Goal: Answer question/provide support

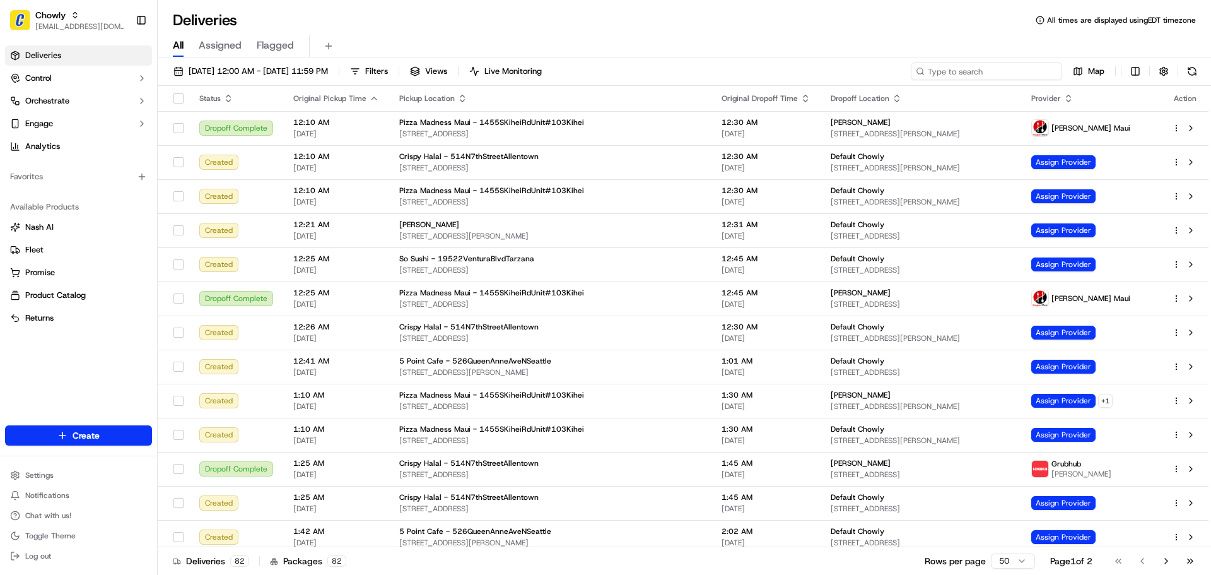
click at [995, 71] on input at bounding box center [986, 71] width 151 height 18
paste input "4214"
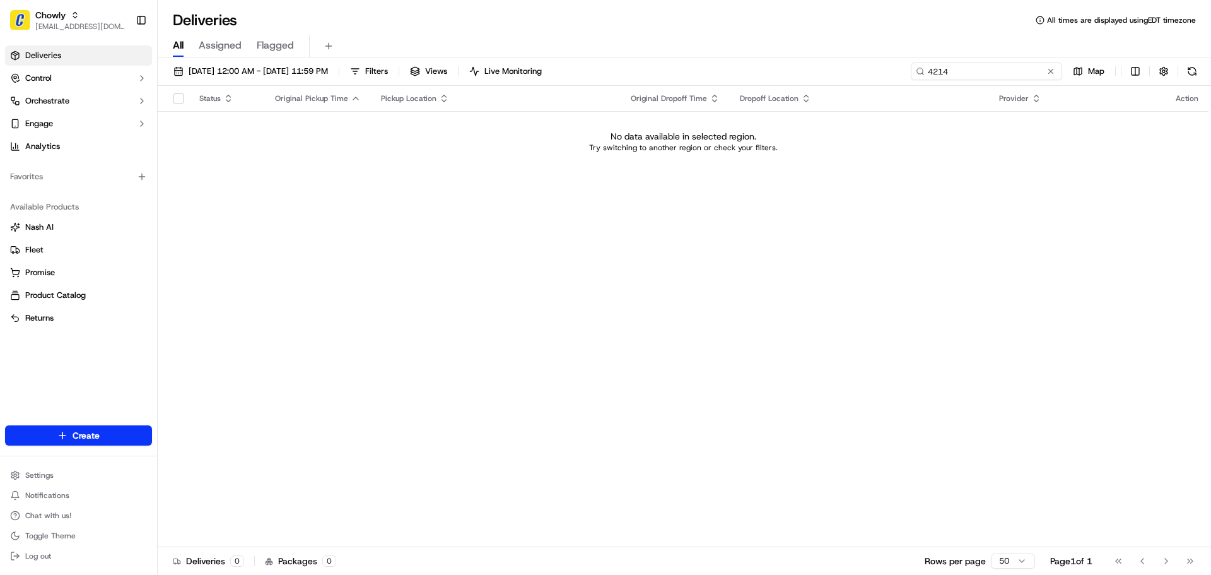
type input "4214"
click at [47, 15] on span "Chowly" at bounding box center [50, 15] width 30 height 13
type input "Kuraichi"
click at [170, 55] on div "Kuraichi" at bounding box center [227, 65] width 183 height 25
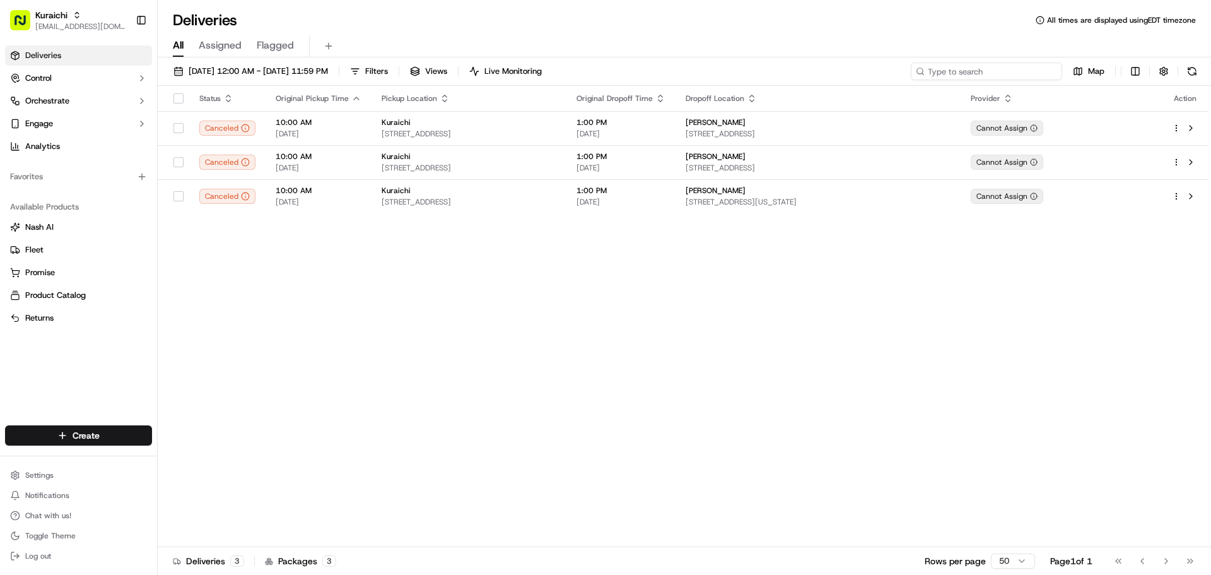
click at [970, 68] on input at bounding box center [986, 71] width 151 height 18
paste input "4214"
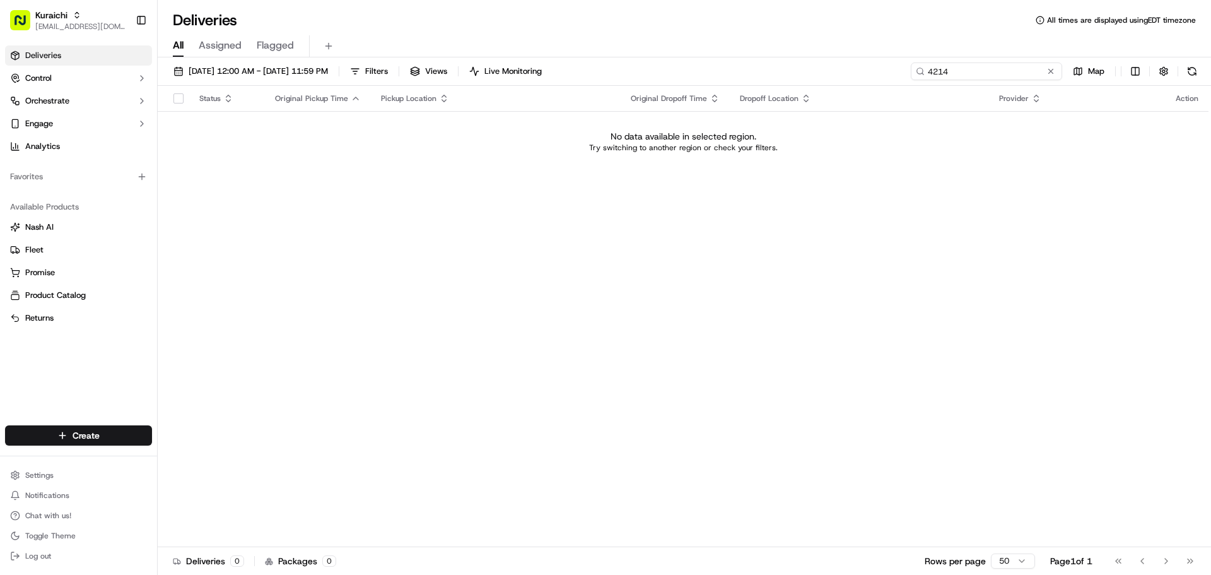
click at [956, 76] on input "4214" at bounding box center [986, 71] width 151 height 18
paste input
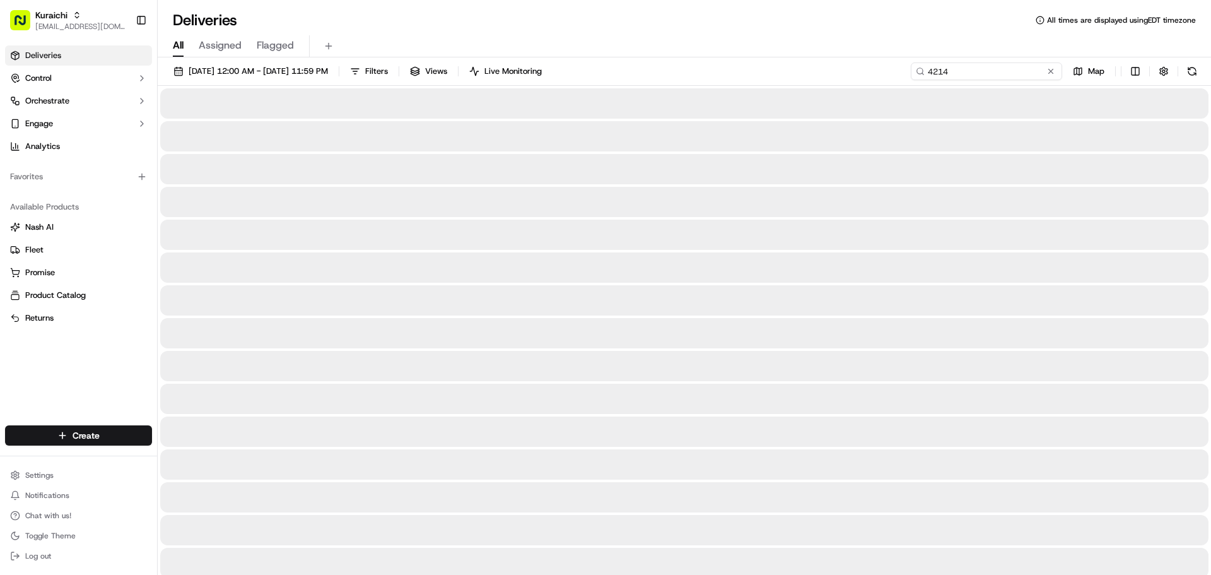
type input "4214"
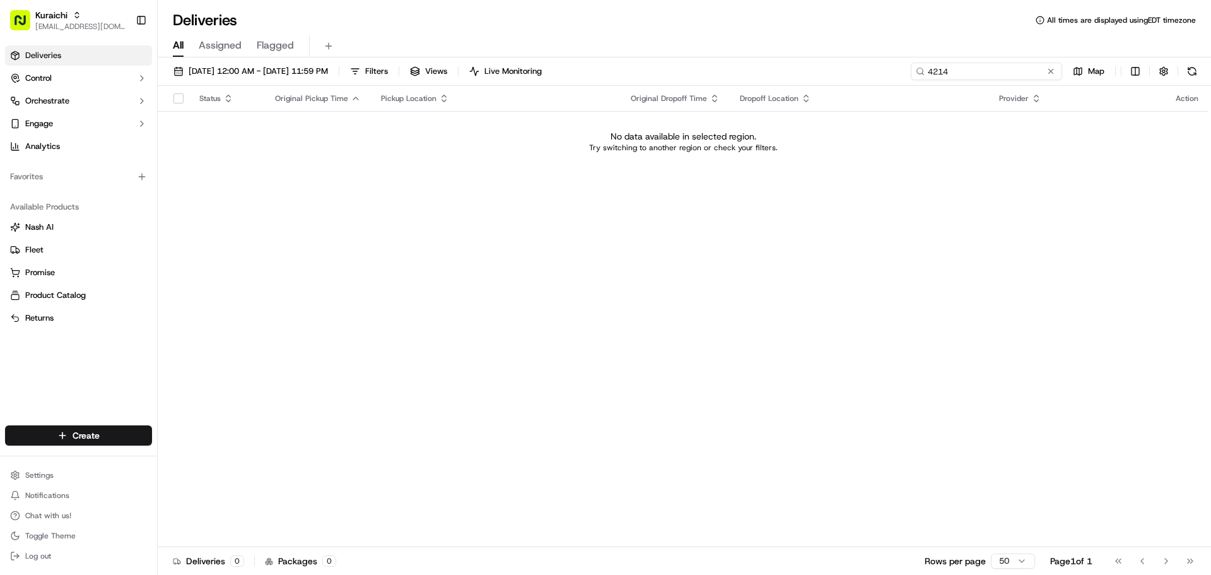
click at [951, 74] on input "4214" at bounding box center [986, 71] width 151 height 18
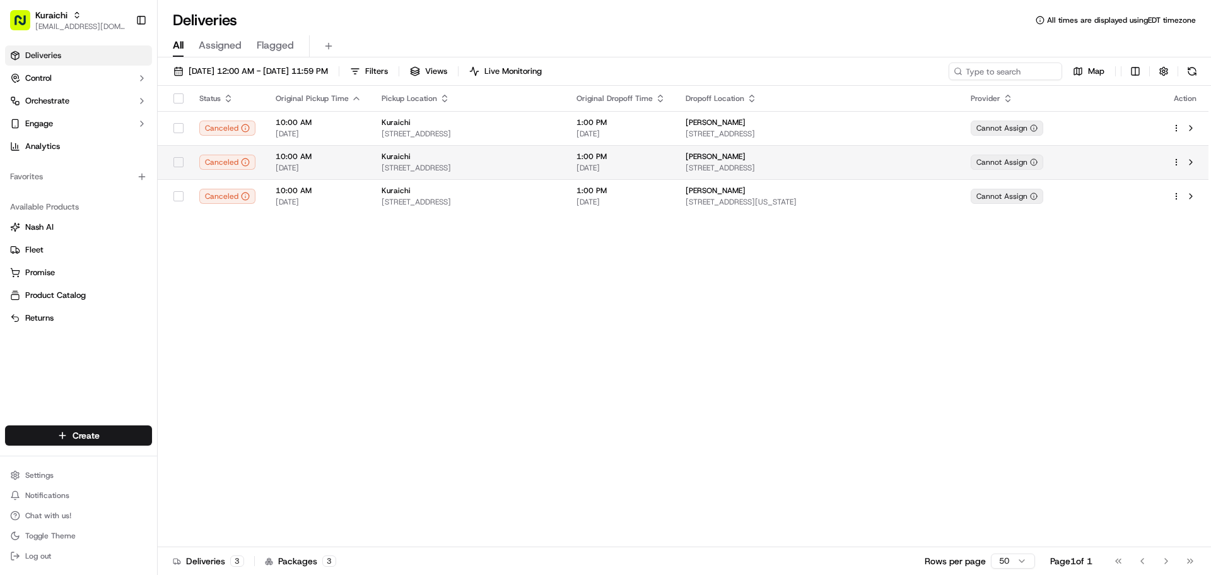
click at [466, 173] on td "Kuraichi 88 35th St, Brooklyn, NY 11232, USA" at bounding box center [468, 162] width 195 height 34
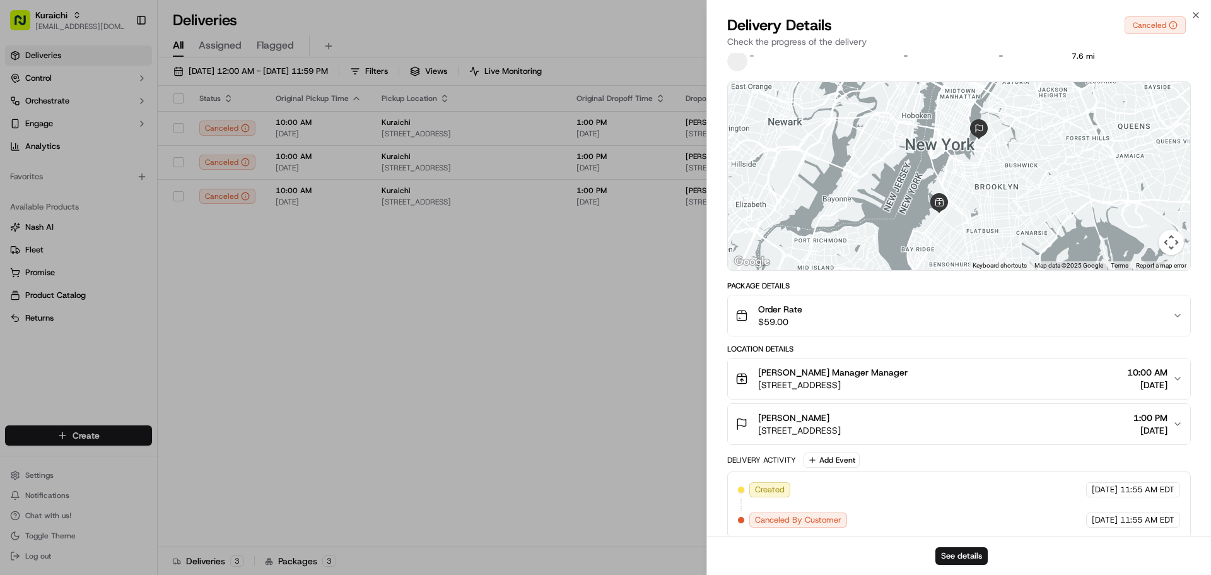
scroll to position [30, 0]
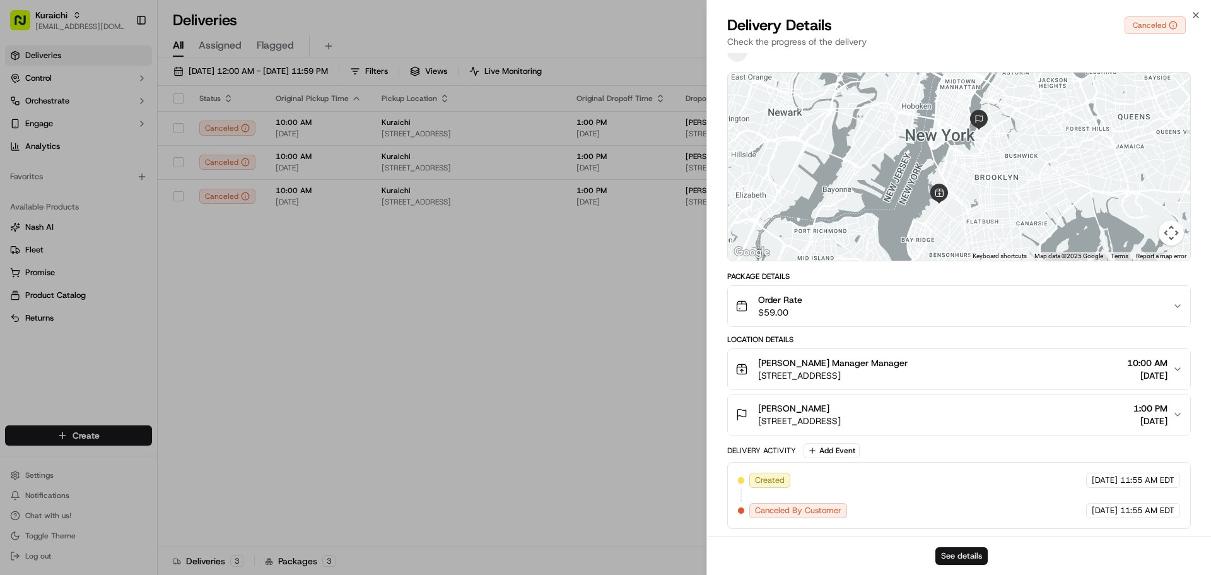
click at [957, 547] on button "See details" at bounding box center [961, 556] width 52 height 18
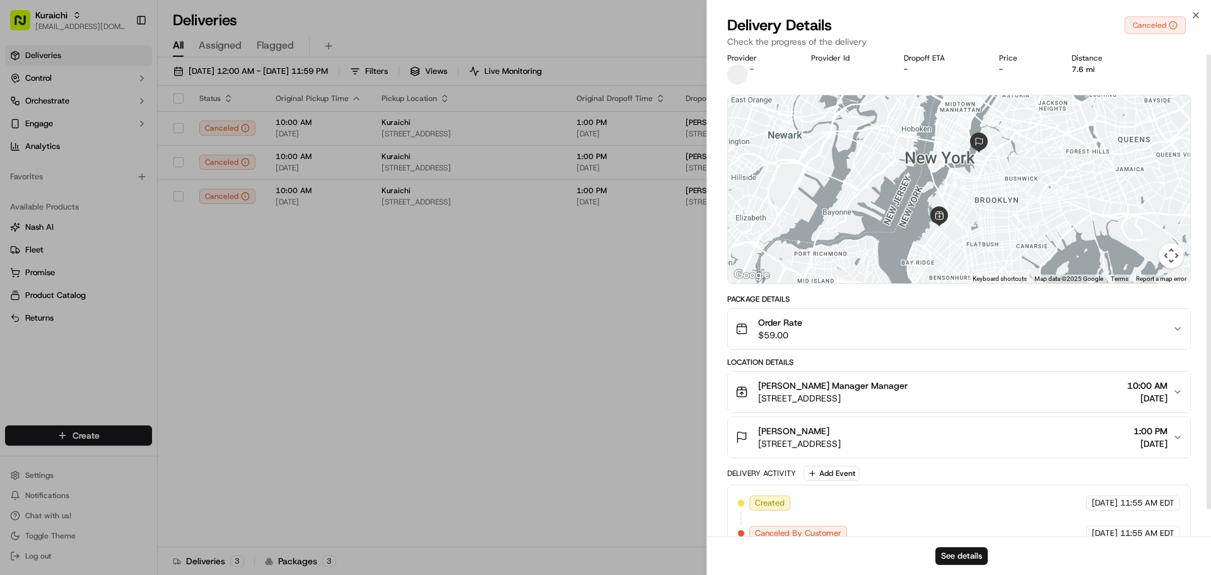
scroll to position [0, 0]
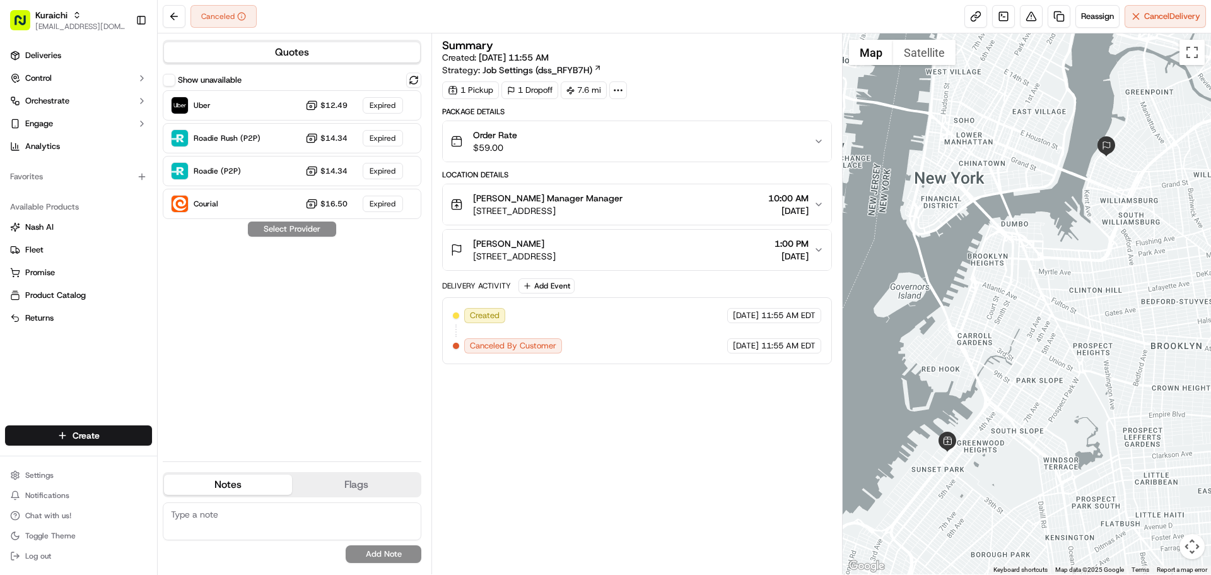
click at [705, 261] on div "Katya Martin 256 Wythe Ave #3, Brooklyn, NY 11249, USA 1:00 PM 09/19/2025" at bounding box center [631, 249] width 363 height 25
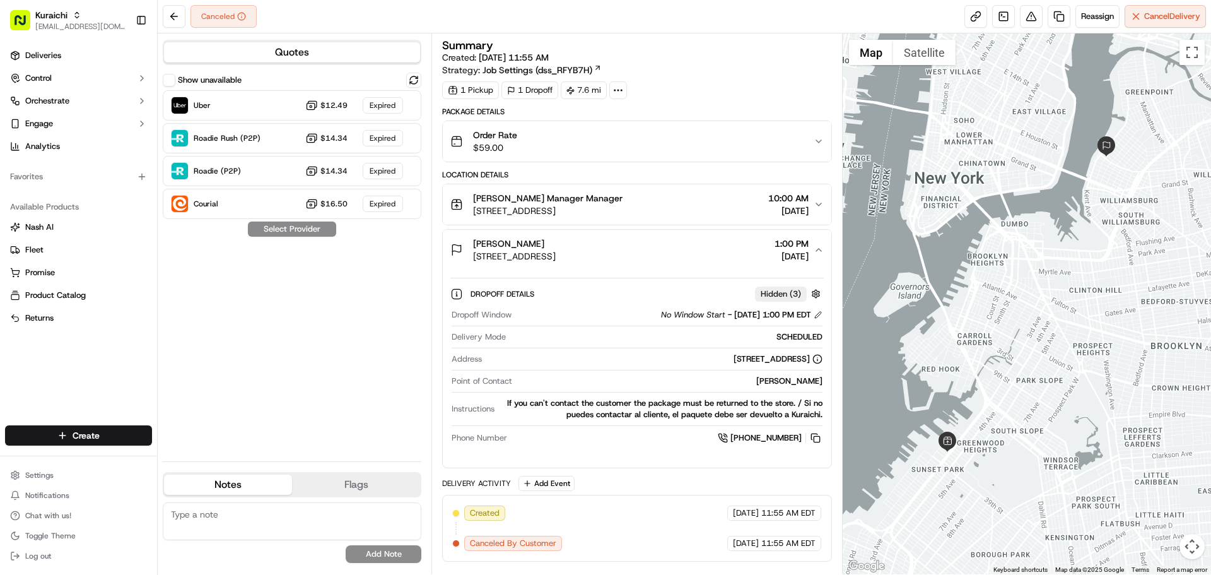
click at [705, 261] on div "Katya Martin 256 Wythe Ave #3, Brooklyn, NY 11249, USA 1:00 PM 09/19/2025" at bounding box center [631, 249] width 363 height 25
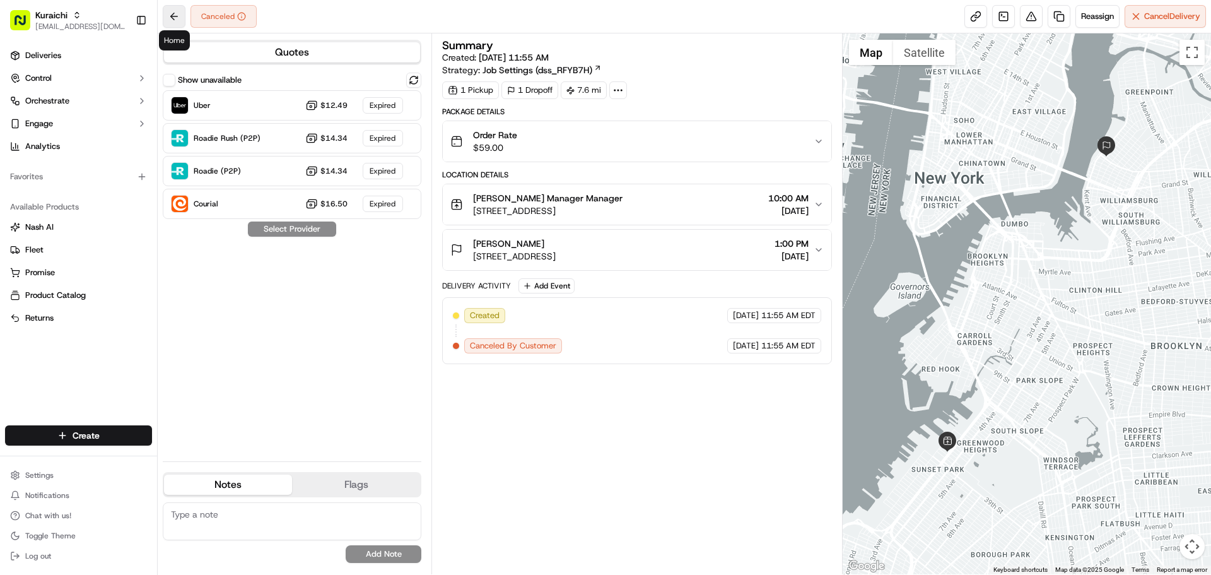
click at [167, 9] on button at bounding box center [174, 16] width 23 height 23
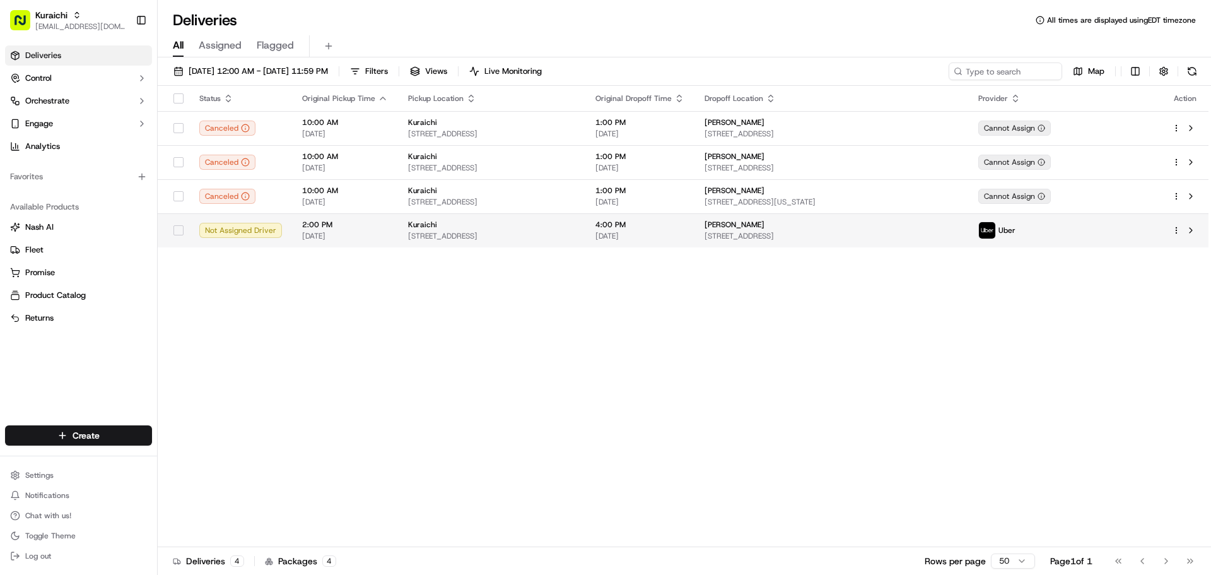
click at [807, 231] on span "[STREET_ADDRESS]" at bounding box center [831, 236] width 254 height 10
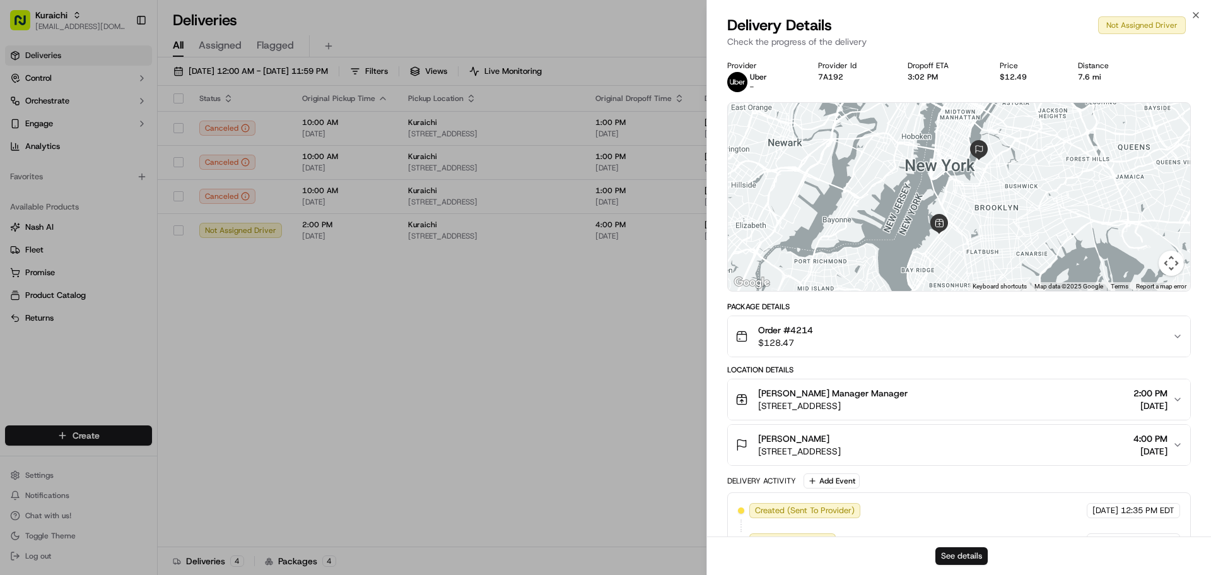
click at [969, 549] on button "See details" at bounding box center [961, 556] width 52 height 18
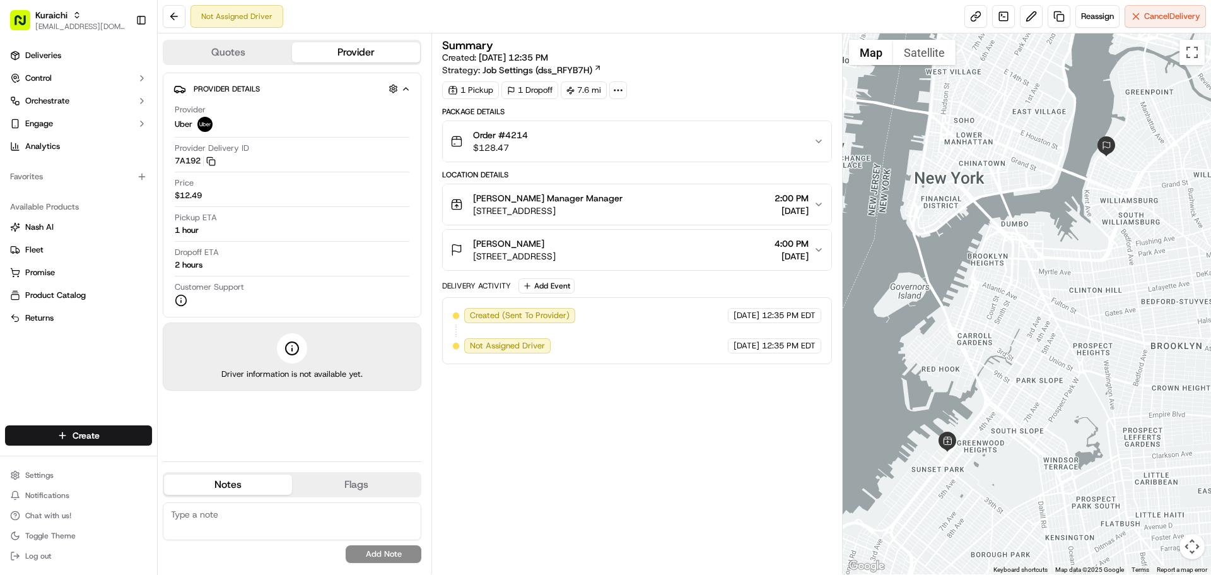
click at [556, 256] on span "[STREET_ADDRESS]" at bounding box center [514, 256] width 83 height 13
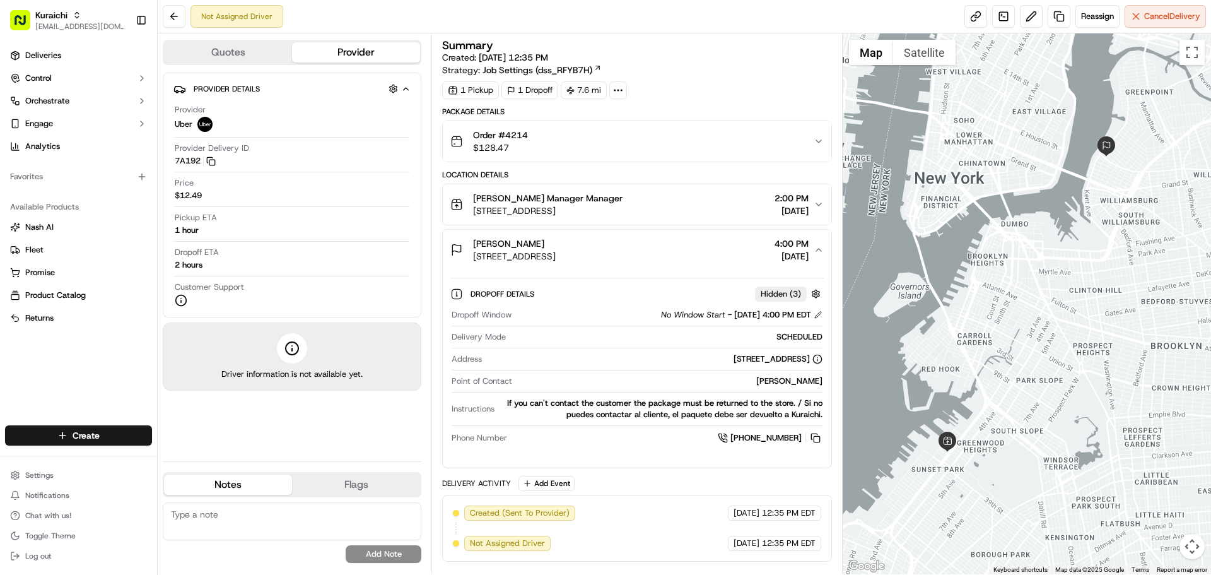
click at [556, 256] on span "[STREET_ADDRESS]" at bounding box center [514, 256] width 83 height 13
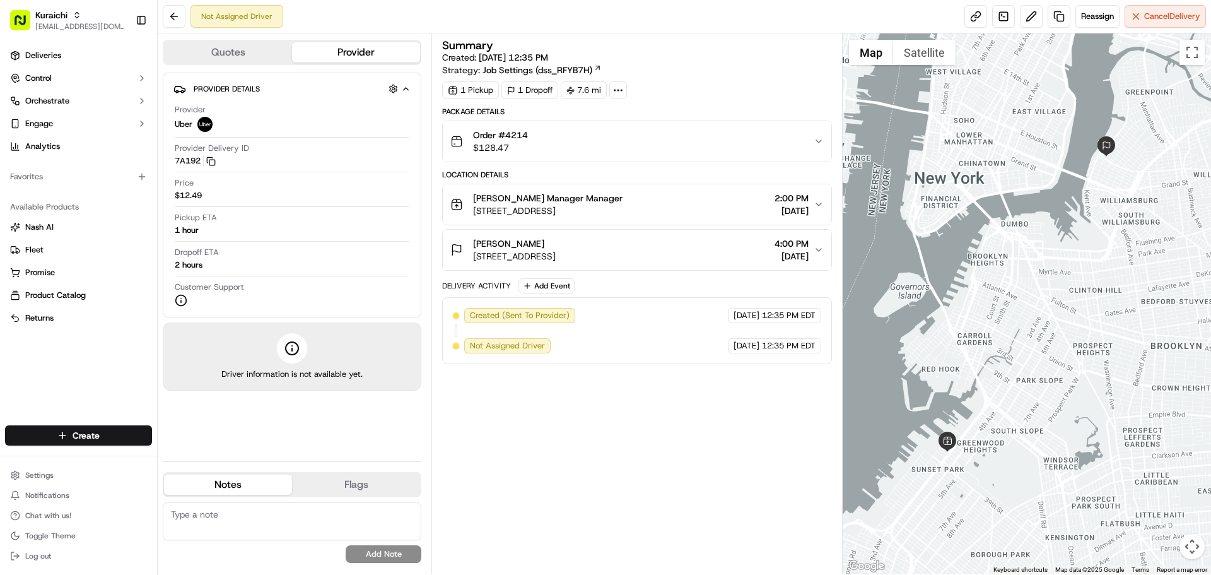
click at [615, 214] on span "[STREET_ADDRESS]" at bounding box center [547, 210] width 149 height 13
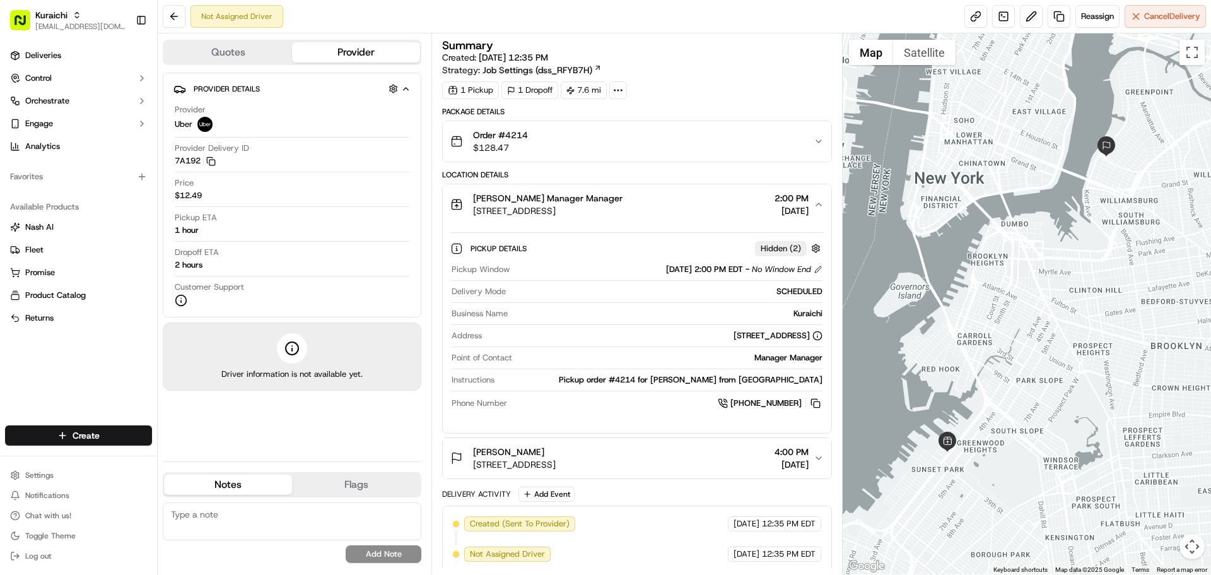
click at [615, 214] on span "[STREET_ADDRESS]" at bounding box center [547, 210] width 149 height 13
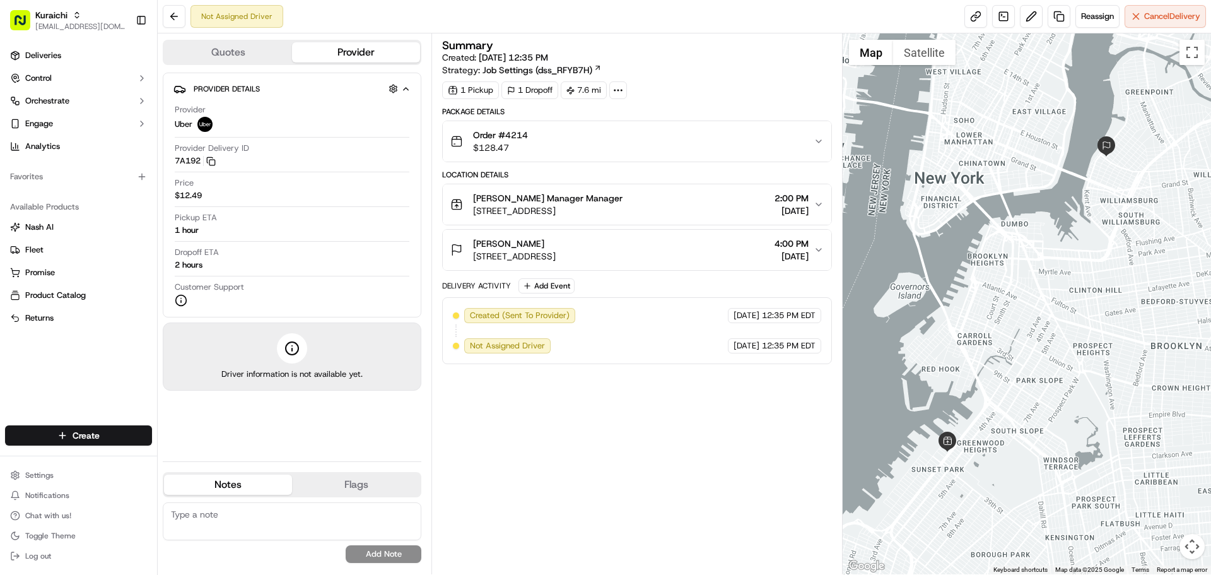
click at [615, 214] on span "[STREET_ADDRESS]" at bounding box center [547, 210] width 149 height 13
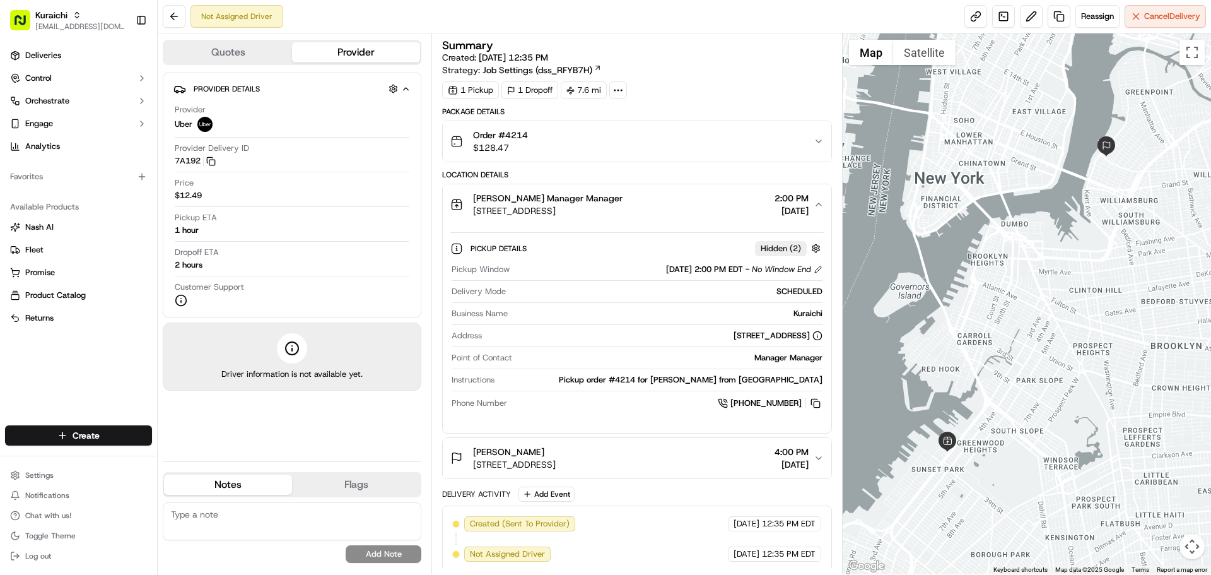
click at [615, 214] on span "[STREET_ADDRESS]" at bounding box center [547, 210] width 149 height 13
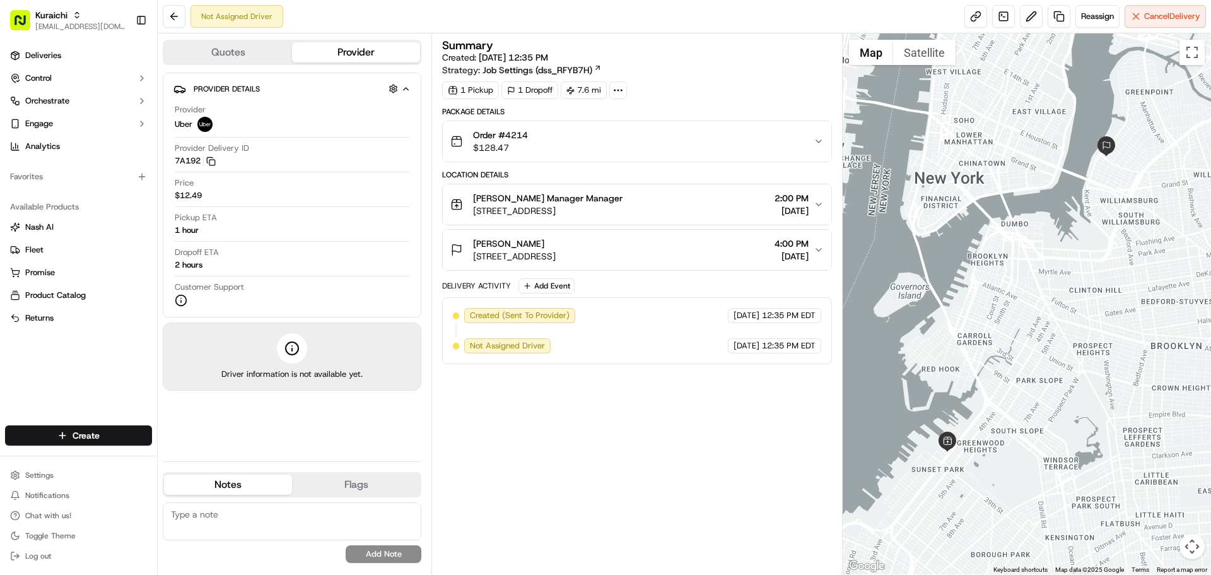
click at [615, 214] on span "[STREET_ADDRESS]" at bounding box center [547, 210] width 149 height 13
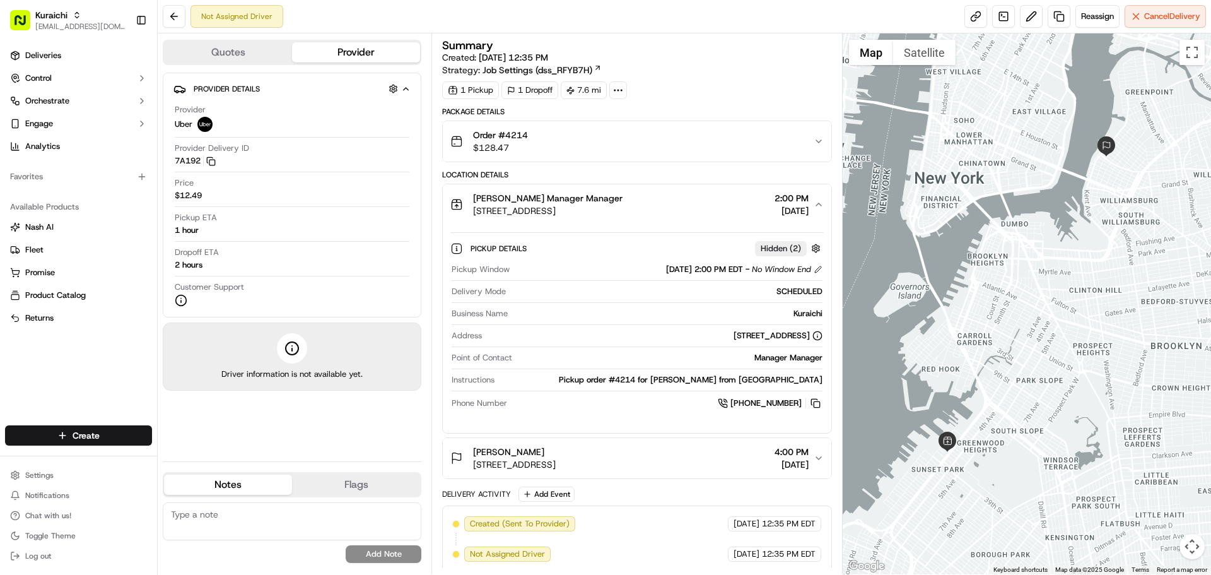
click at [615, 214] on span "[STREET_ADDRESS]" at bounding box center [547, 210] width 149 height 13
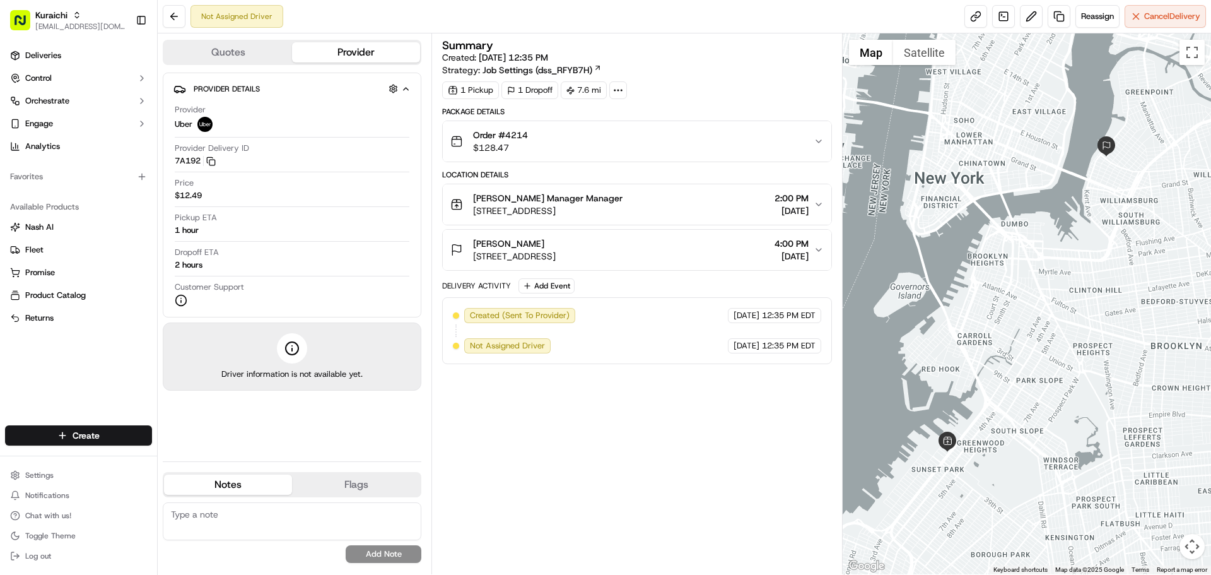
click at [615, 214] on span "[STREET_ADDRESS]" at bounding box center [547, 210] width 149 height 13
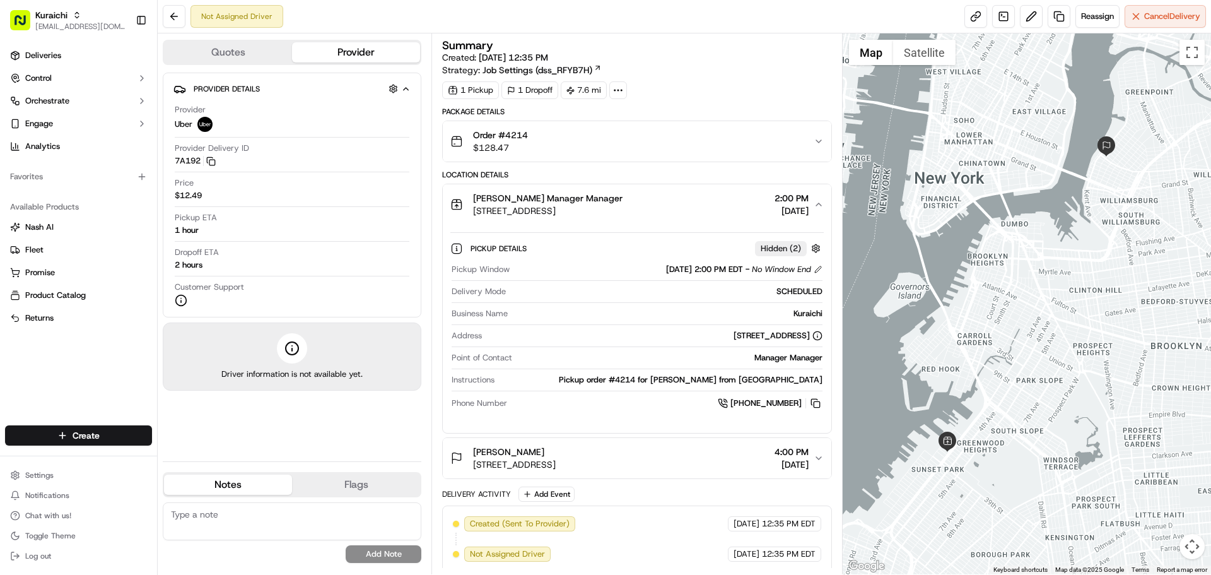
click at [615, 214] on span "[STREET_ADDRESS]" at bounding box center [547, 210] width 149 height 13
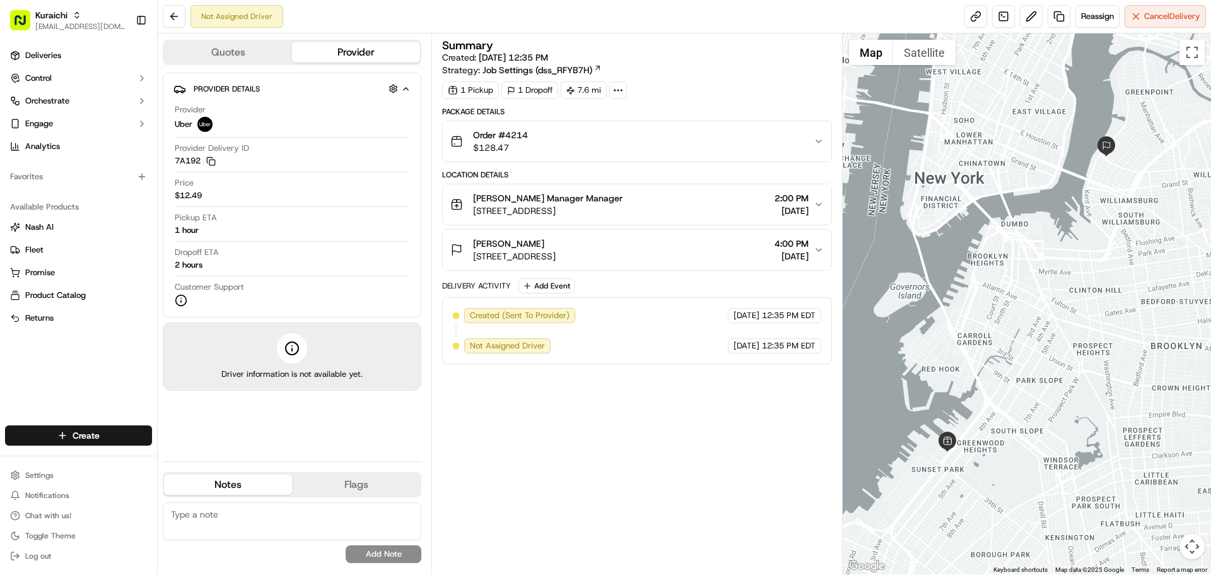
click at [615, 214] on span "[STREET_ADDRESS]" at bounding box center [547, 210] width 149 height 13
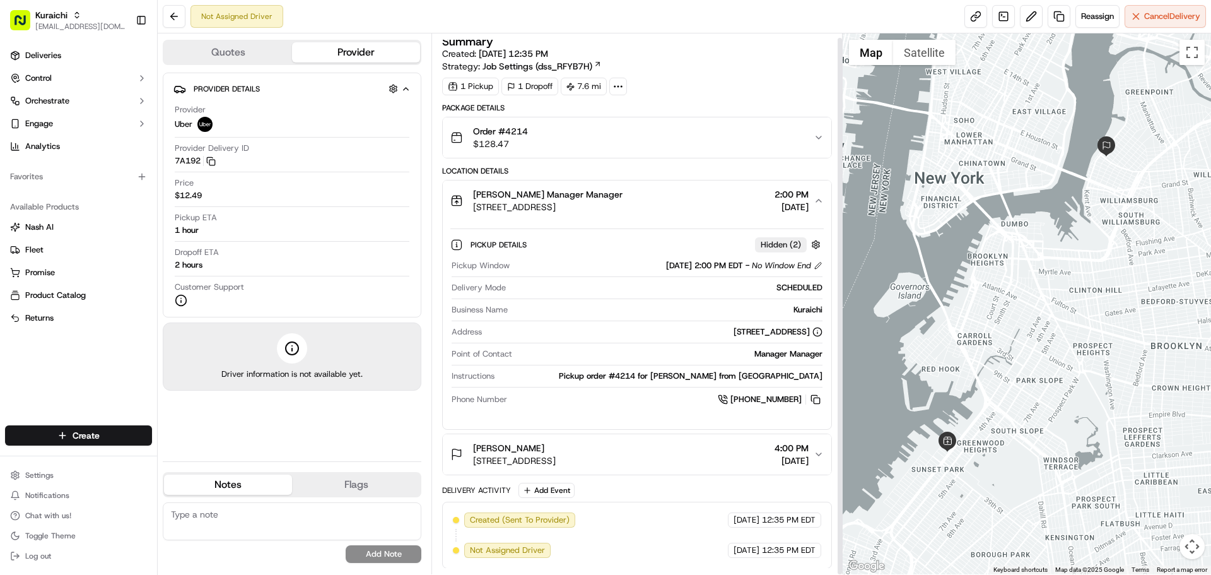
scroll to position [4, 0]
click at [556, 453] on span "[STREET_ADDRESS]" at bounding box center [514, 459] width 83 height 13
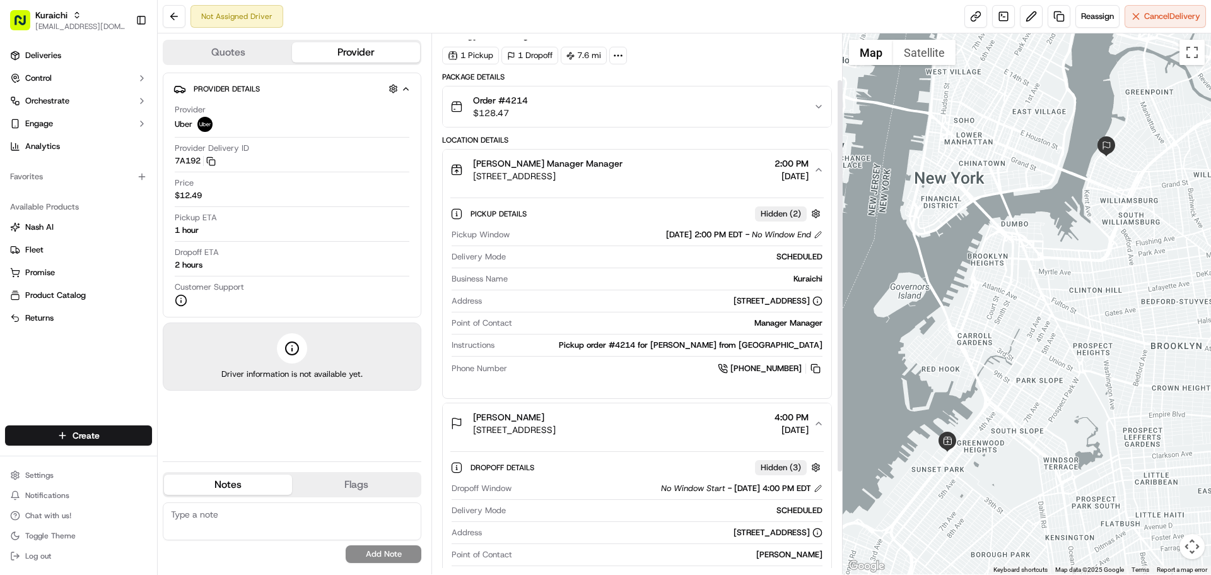
scroll to position [63, 0]
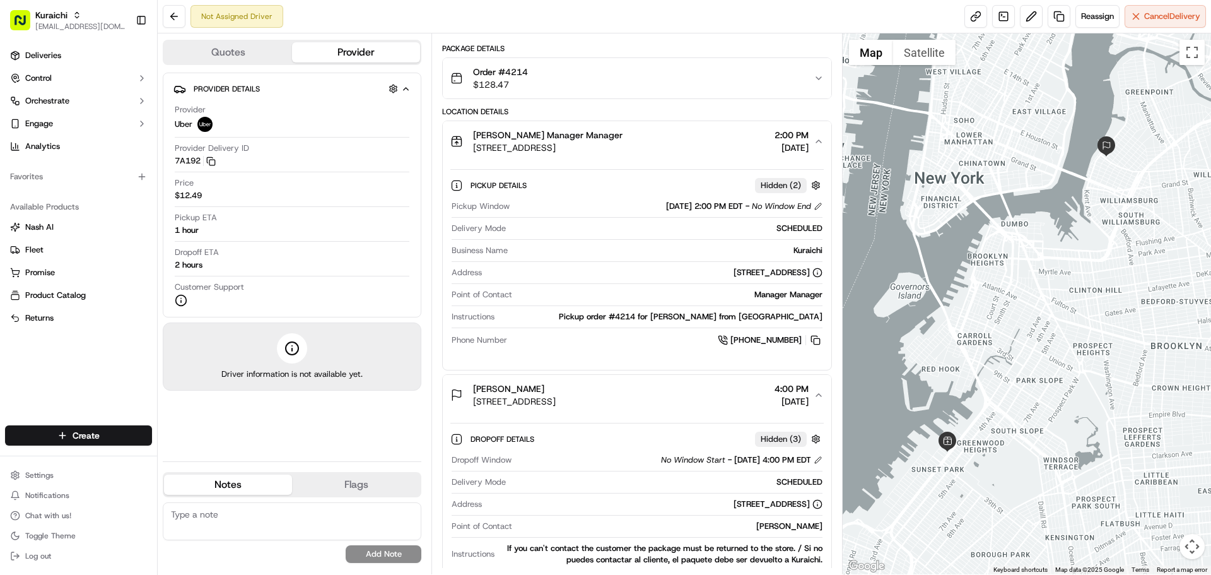
click at [542, 81] on div "Order #4214 $128.47" at bounding box center [631, 78] width 363 height 25
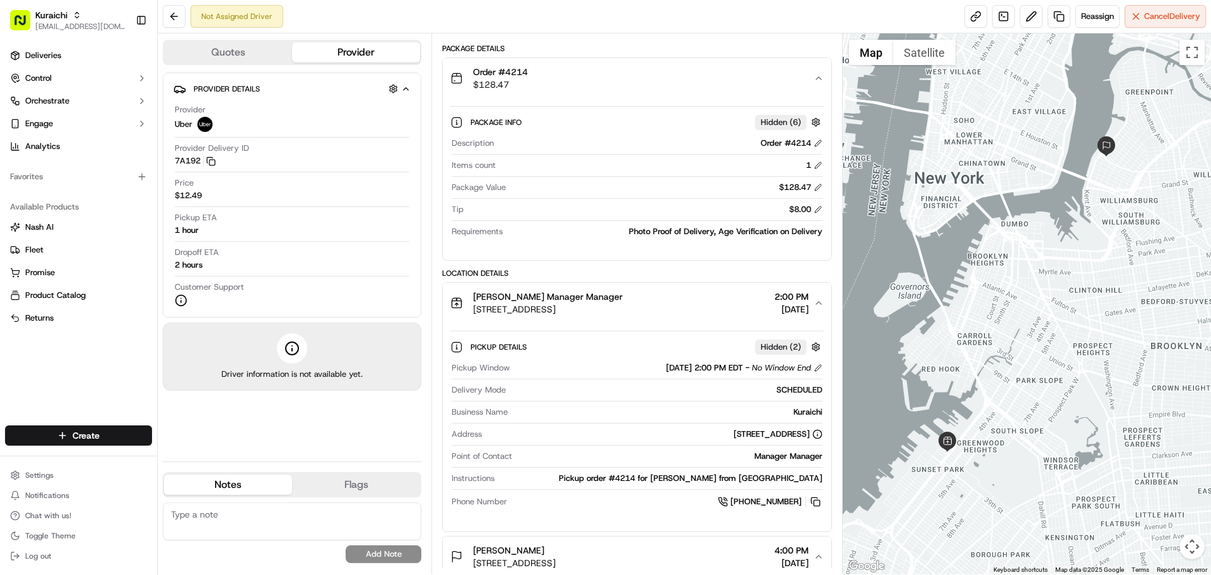
click at [542, 81] on div "Order #4214 $128.47" at bounding box center [631, 78] width 363 height 25
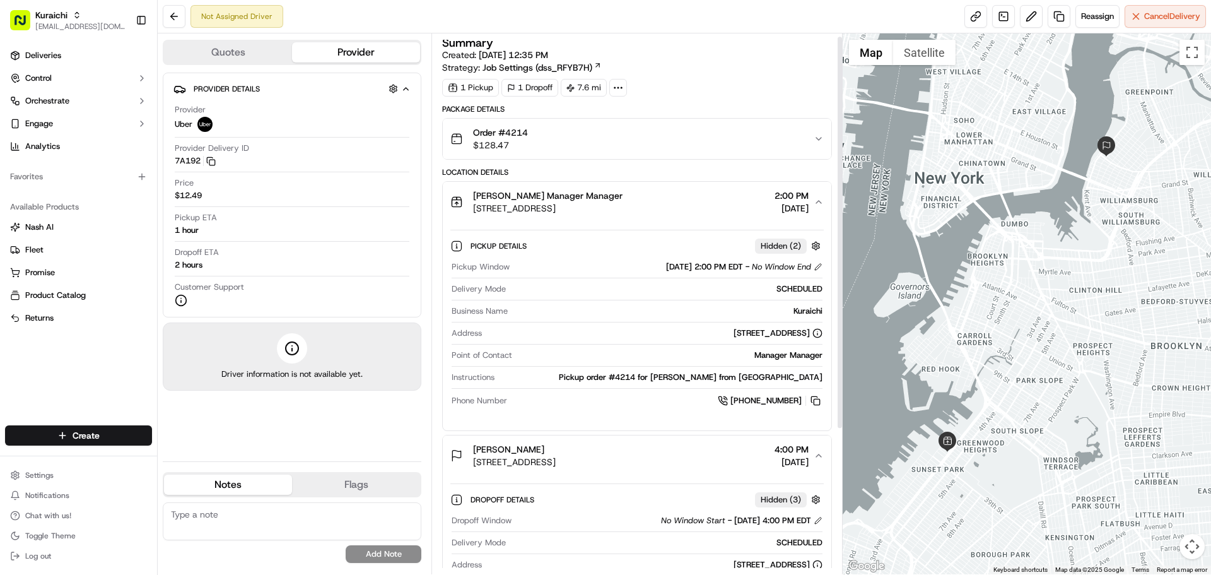
scroll to position [0, 0]
click at [568, 146] on div "Order #4214 $128.47" at bounding box center [631, 141] width 363 height 25
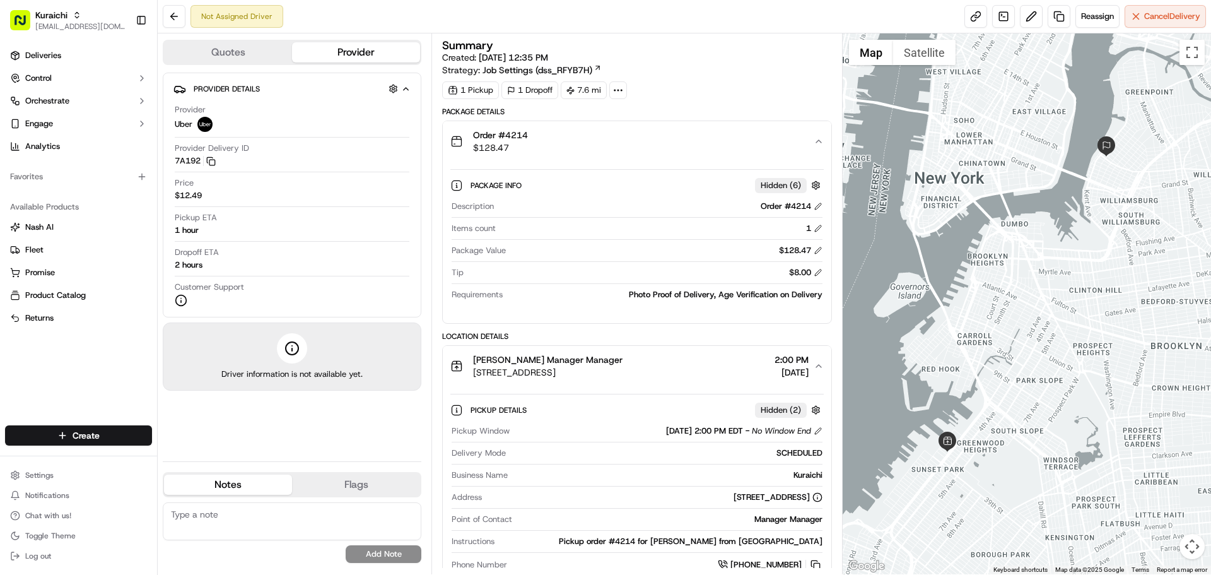
click at [641, 132] on div "Order #4214 $128.47" at bounding box center [631, 141] width 363 height 25
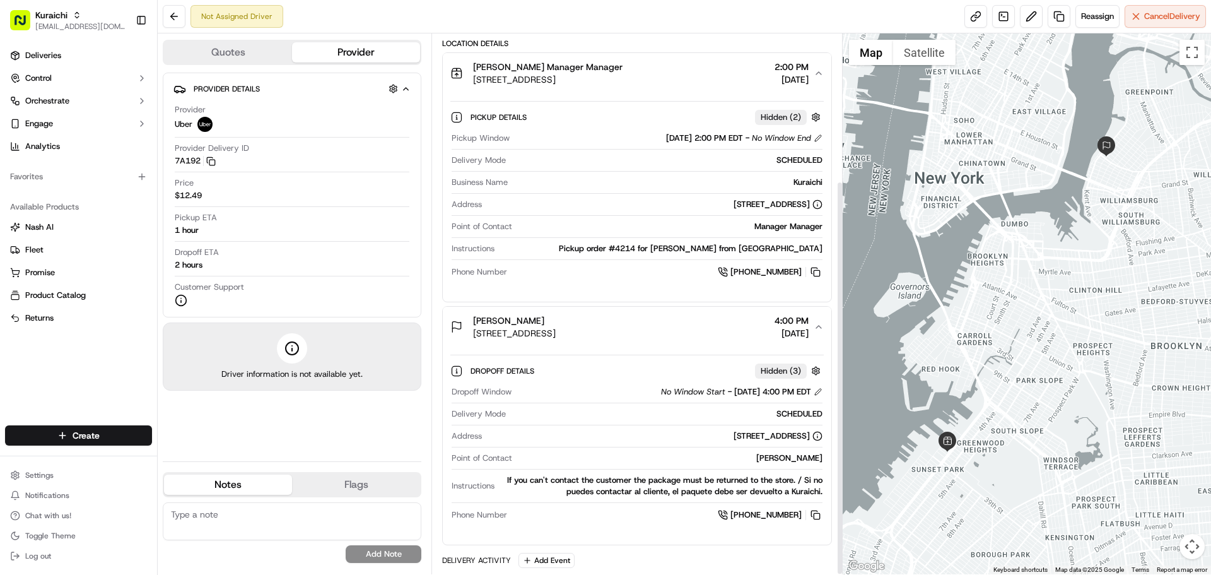
scroll to position [202, 0]
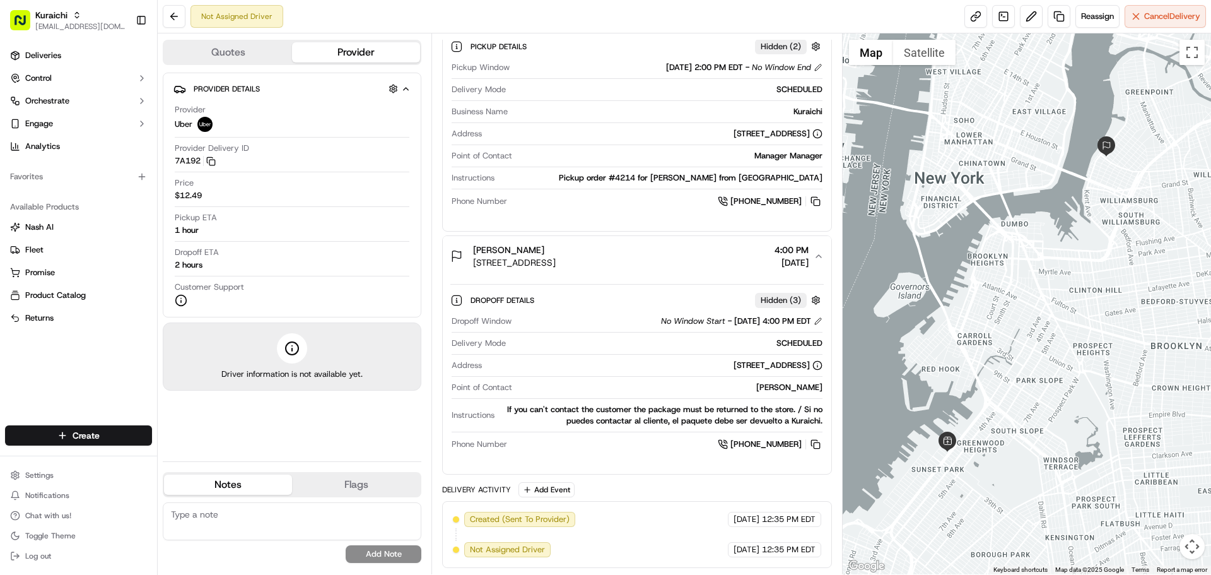
click at [599, 409] on div "If you can't contact the customer the package must be returned to the store. / …" at bounding box center [660, 415] width 322 height 23
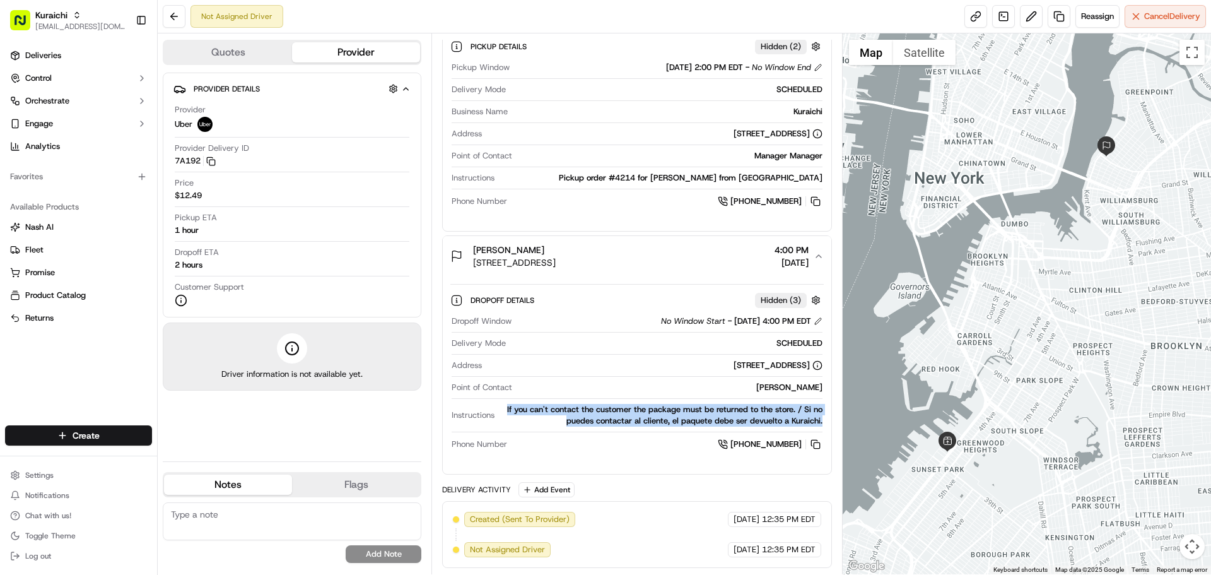
click at [599, 409] on div "If you can't contact the customer the package must be returned to the store. / …" at bounding box center [660, 415] width 322 height 23
click at [651, 408] on div "If you can't contact the customer the package must be returned to the store. / …" at bounding box center [660, 415] width 322 height 23
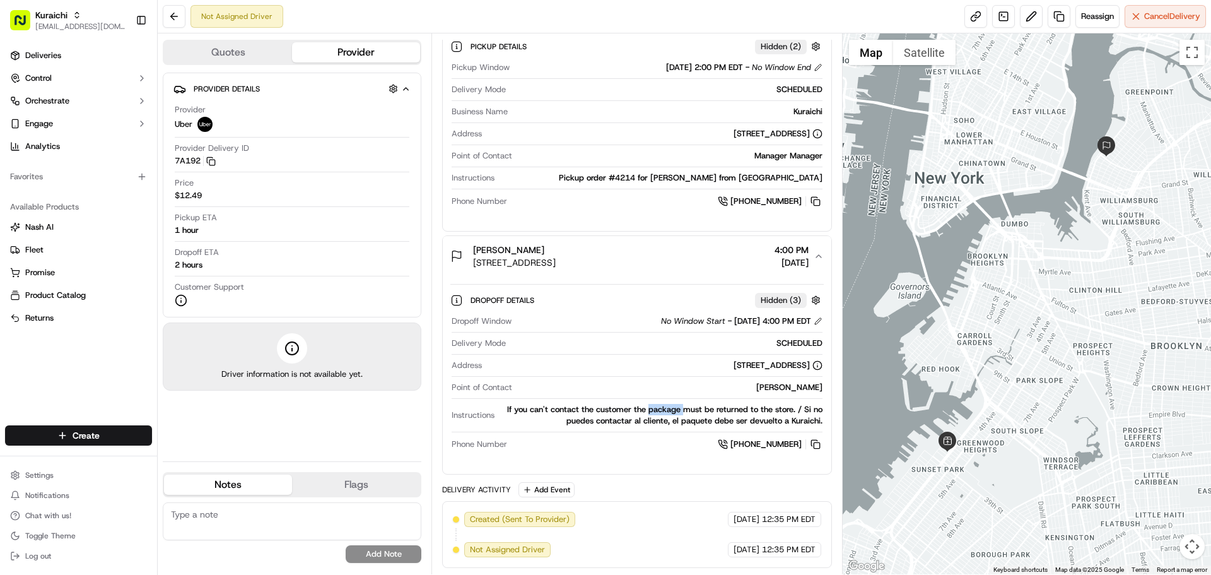
click at [651, 408] on div "If you can't contact the customer the package must be returned to the store. / …" at bounding box center [660, 415] width 322 height 23
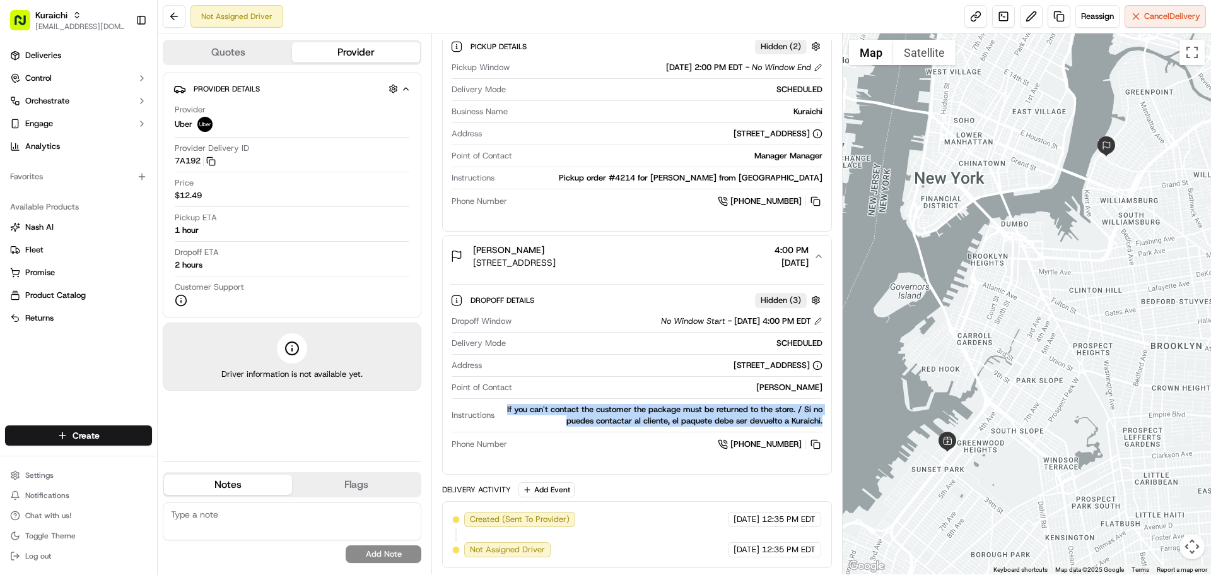
click at [651, 408] on div "If you can't contact the customer the package must be returned to the store. / …" at bounding box center [660, 415] width 322 height 23
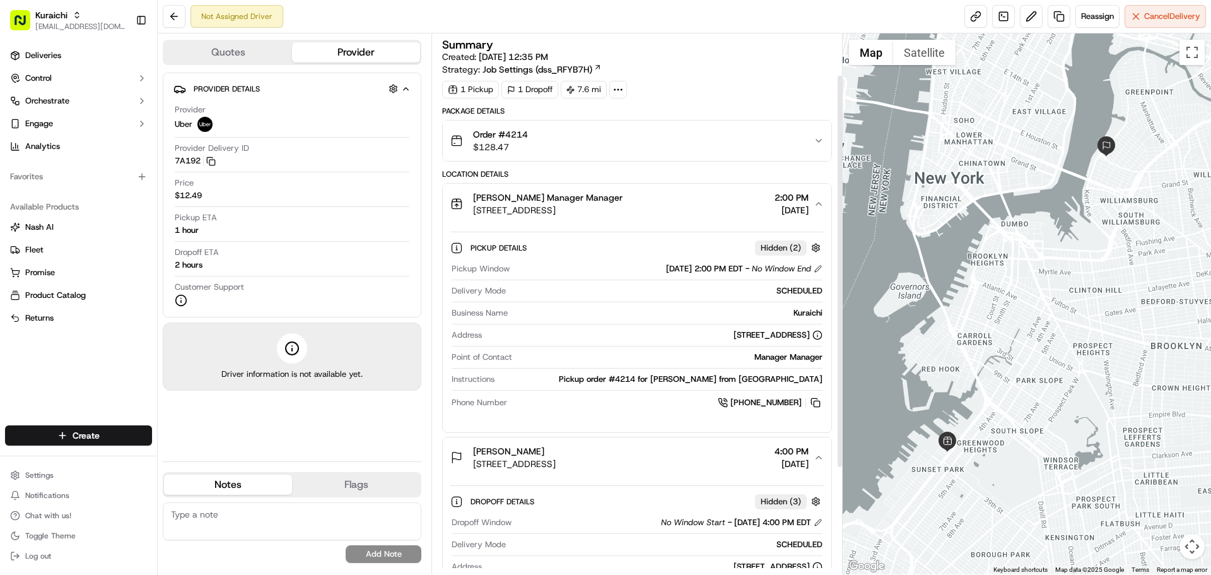
scroll to position [0, 0]
click at [230, 510] on textarea at bounding box center [292, 521] width 259 height 38
paste textarea "** Caller Information: ** Reason for calling: ** Resolution provided:"
click at [282, 518] on textarea "** Caller Information: ** Reason for calling: ** Resolution provided:" at bounding box center [292, 521] width 259 height 38
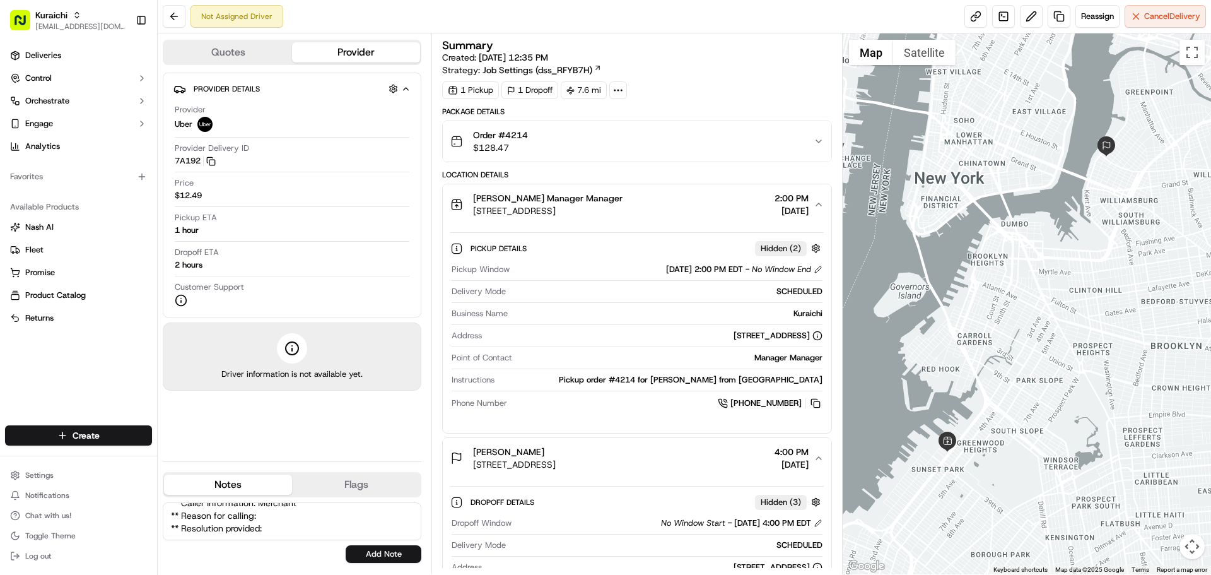
click at [291, 513] on textarea "** Caller Information: Merchant ** Reason for calling: ** Resolution provided:" at bounding box center [292, 521] width 259 height 38
click at [301, 525] on textarea "** Caller Information: Merchant ** Reason for calling: Merchant would like to c…" at bounding box center [292, 521] width 259 height 38
type textarea "** Caller Information: Merchant ** Reason for calling: Merchant would like to c…"
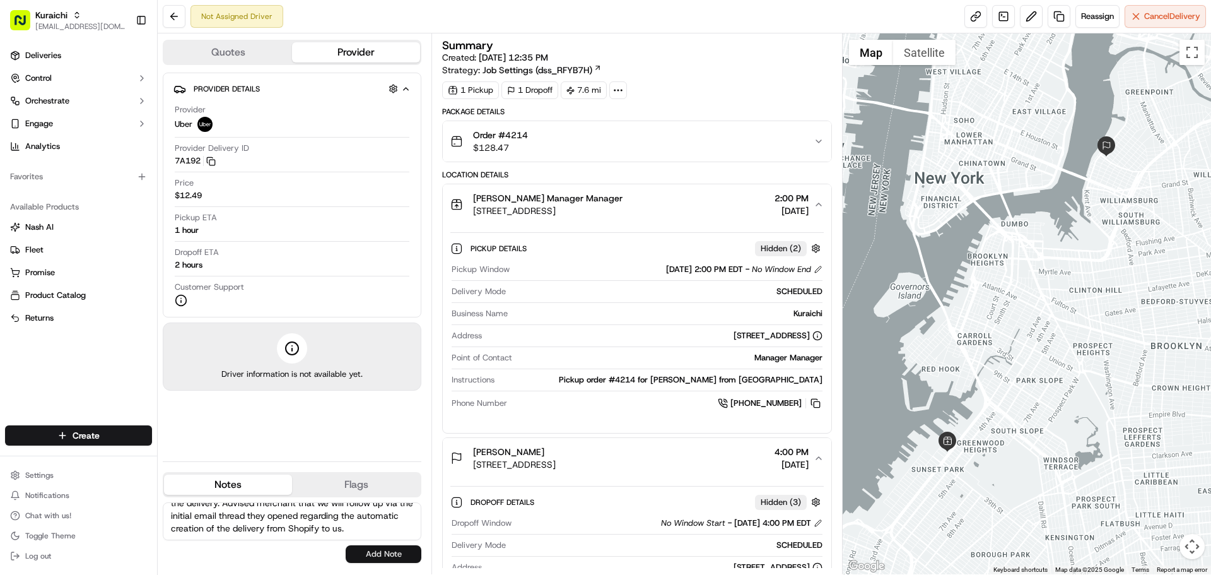
click at [378, 559] on button "Add Note" at bounding box center [384, 554] width 76 height 18
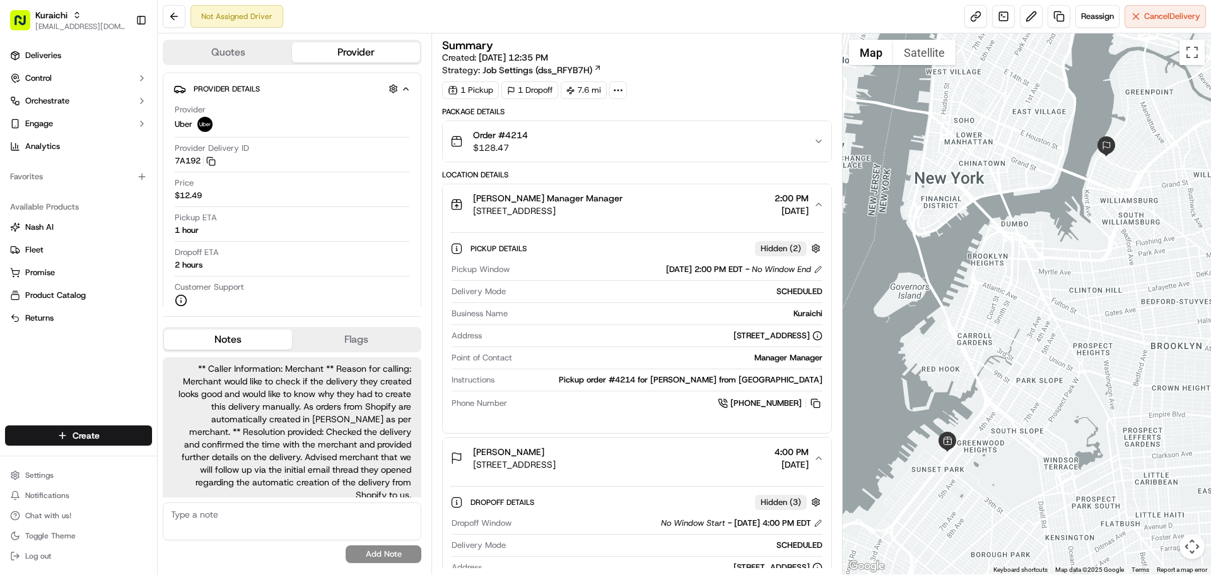
scroll to position [6, 0]
